Goal: Transaction & Acquisition: Purchase product/service

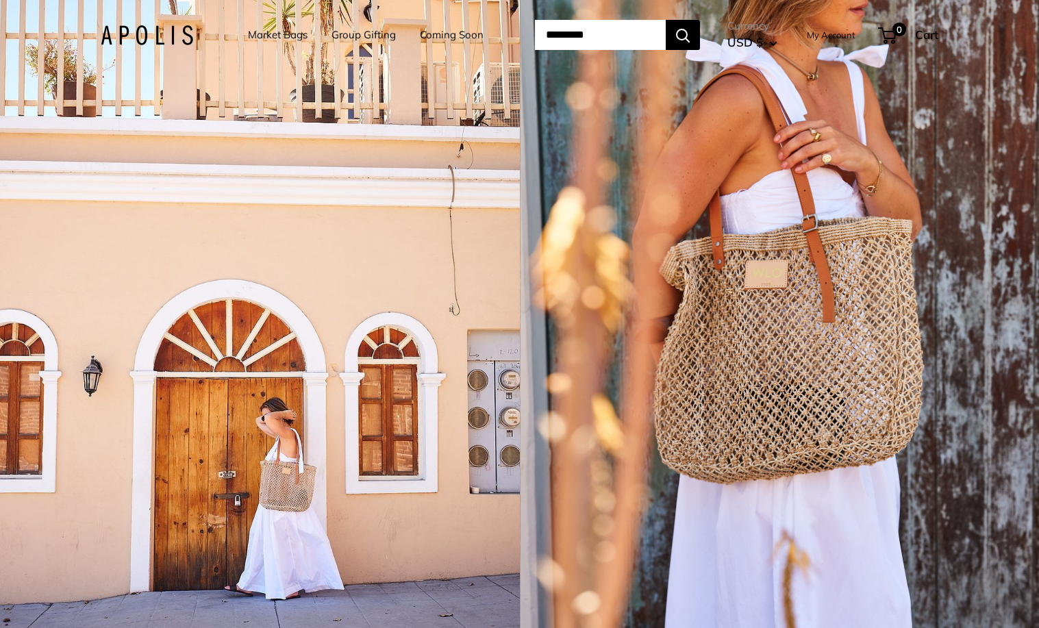
click at [273, 32] on link "Market Bags" at bounding box center [278, 34] width 60 height 19
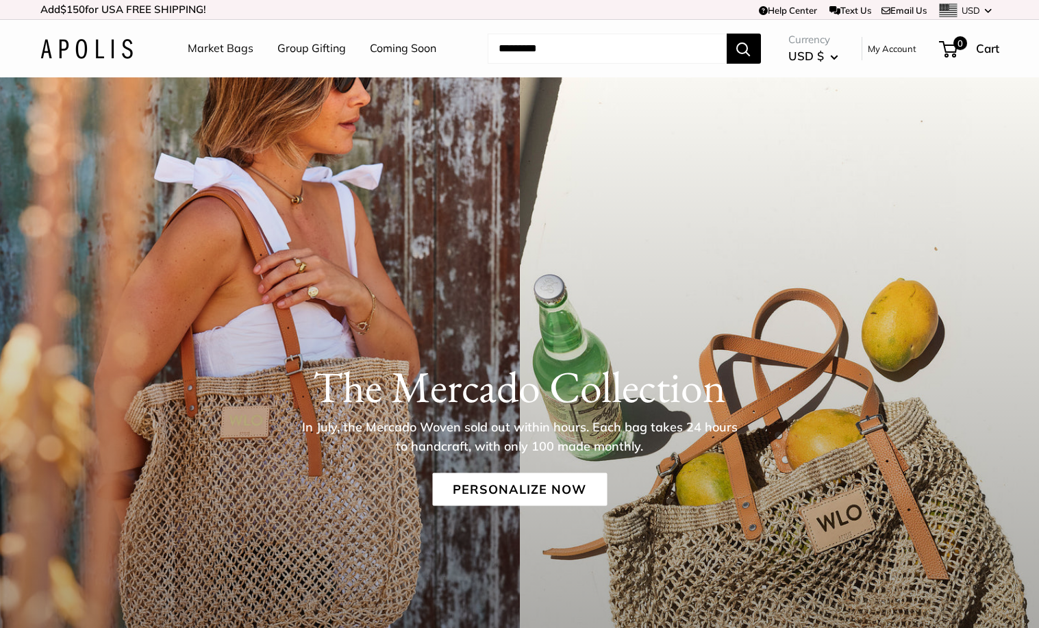
click at [322, 48] on link "Group Gifting" at bounding box center [311, 48] width 69 height 21
click at [216, 46] on link "Market Bags" at bounding box center [221, 48] width 66 height 21
click at [517, 52] on input "Search..." at bounding box center [607, 49] width 239 height 30
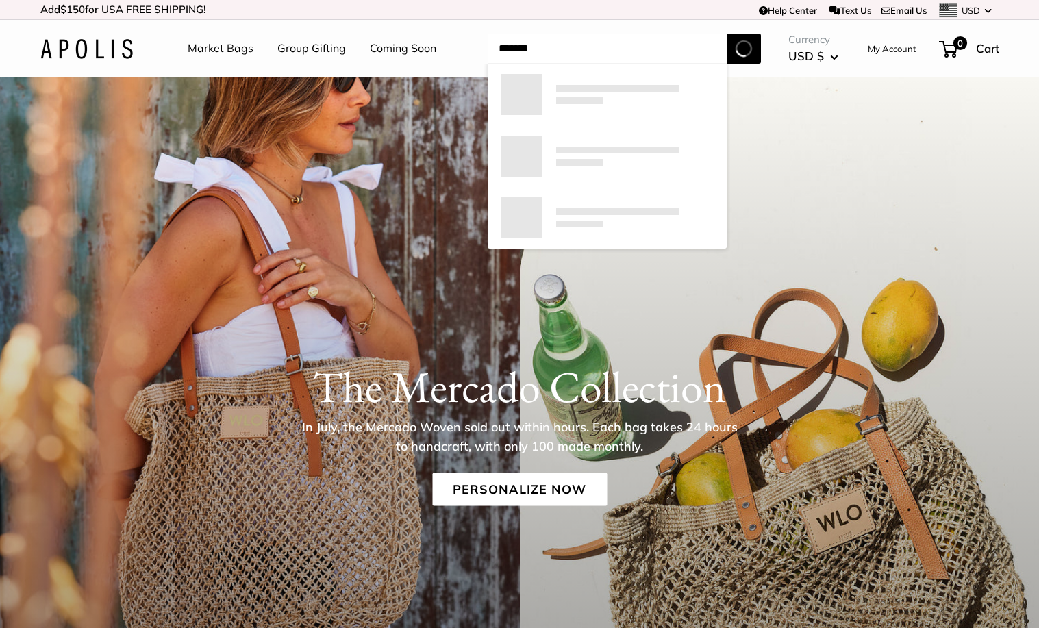
type input "*******"
click at [727, 34] on button "Search" at bounding box center [744, 49] width 34 height 30
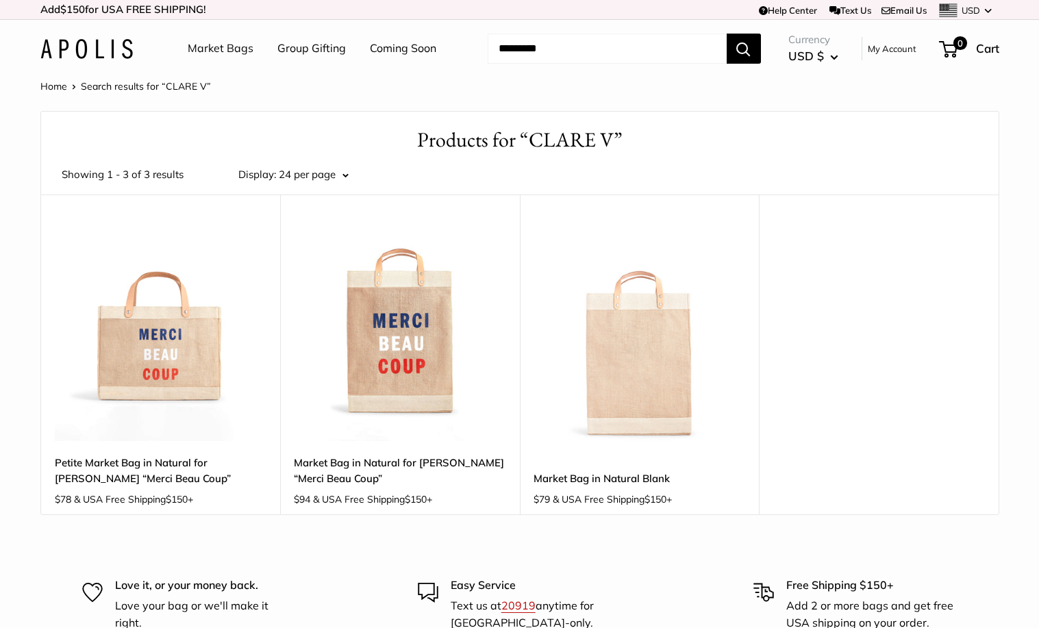
click at [0, 0] on img at bounding box center [0, 0] width 0 height 0
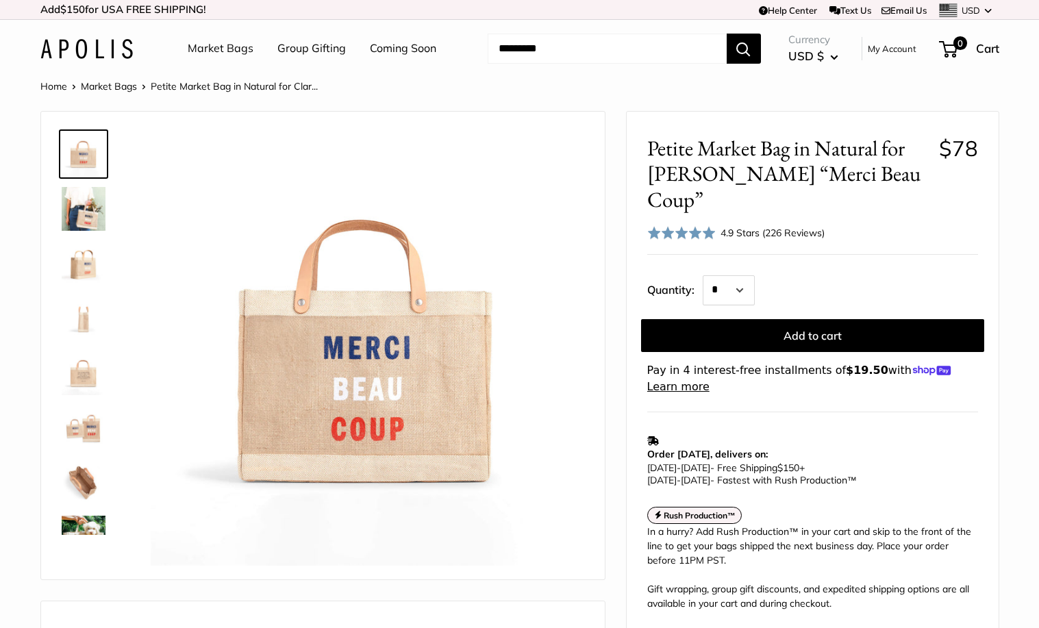
click at [86, 208] on img at bounding box center [84, 209] width 44 height 44
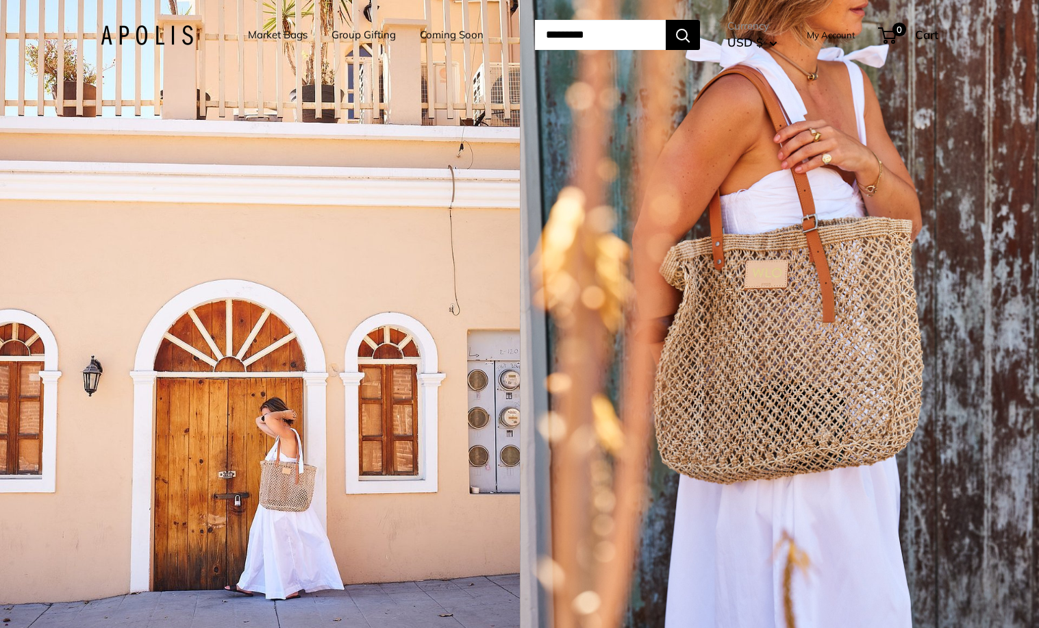
click at [268, 36] on link "Market Bags" at bounding box center [278, 34] width 60 height 19
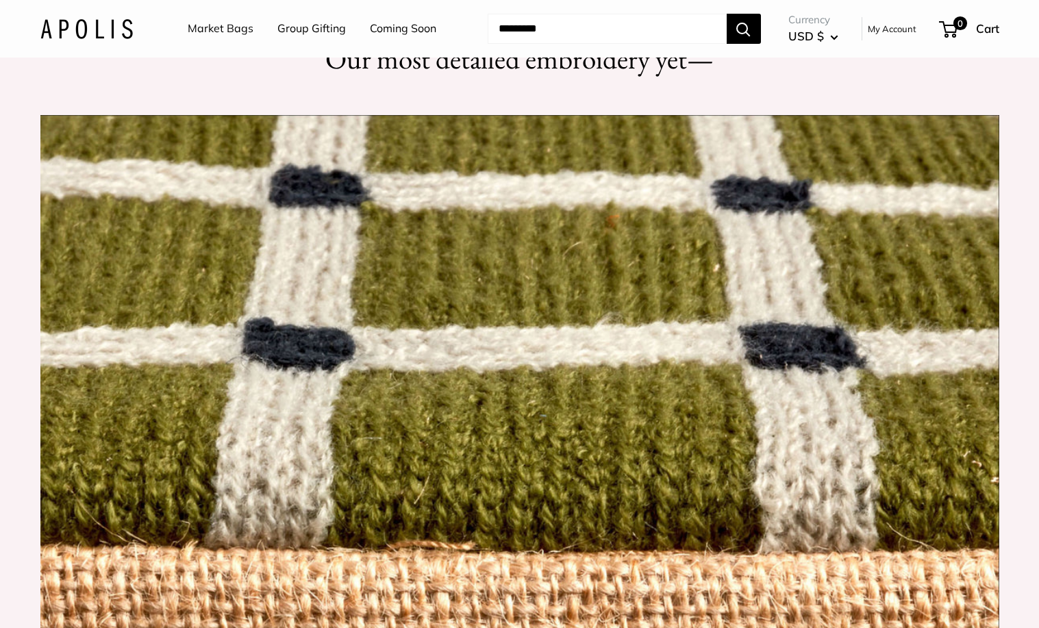
scroll to position [1348, 0]
